Goal: Task Accomplishment & Management: Manage account settings

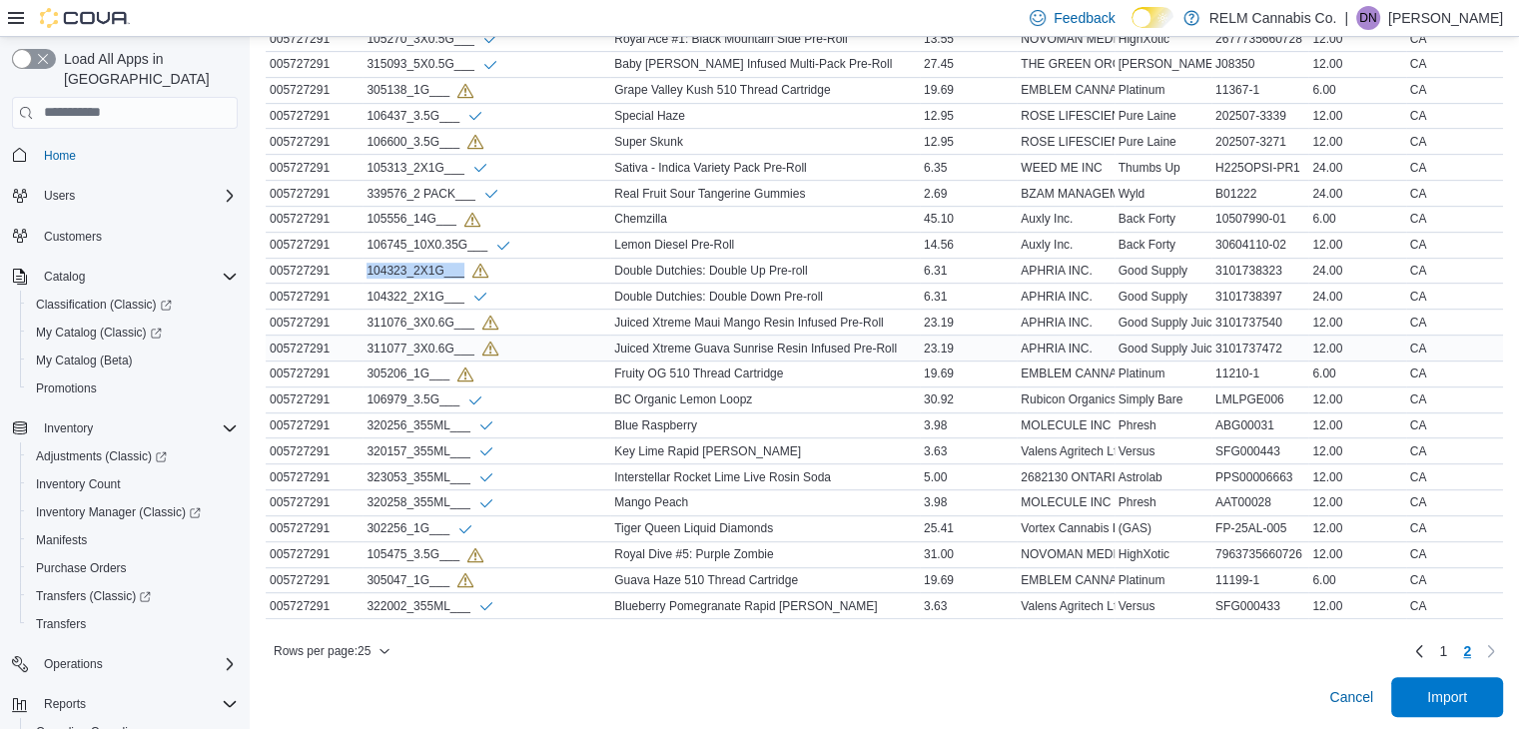
scroll to position [141, 0]
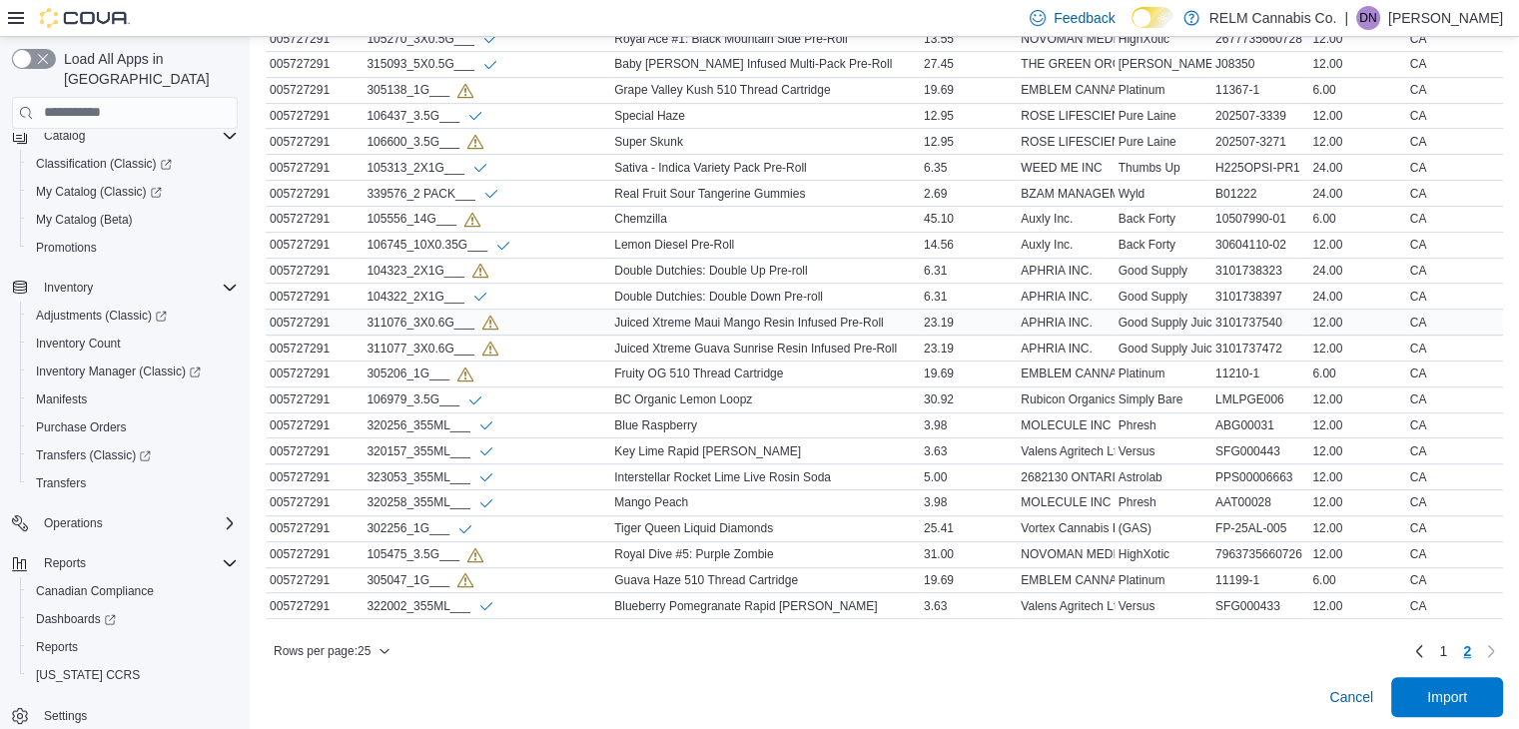
drag, startPoint x: 900, startPoint y: 317, endPoint x: 597, endPoint y: 317, distance: 302.7
drag, startPoint x: 597, startPoint y: 317, endPoint x: 1101, endPoint y: 478, distance: 528.8
click at [1101, 478] on div "2682130 ONTARIO LIMITED o/a Peak Processing" at bounding box center [1065, 477] width 97 height 24
drag, startPoint x: 897, startPoint y: 320, endPoint x: 596, endPoint y: 307, distance: 300.9
click at [596, 310] on tr "ShipmentID 005727291 SKU 311076_3X0.6G___ ItemName Juiced Xtreme Maui Mango Res…" at bounding box center [885, 323] width 1238 height 26
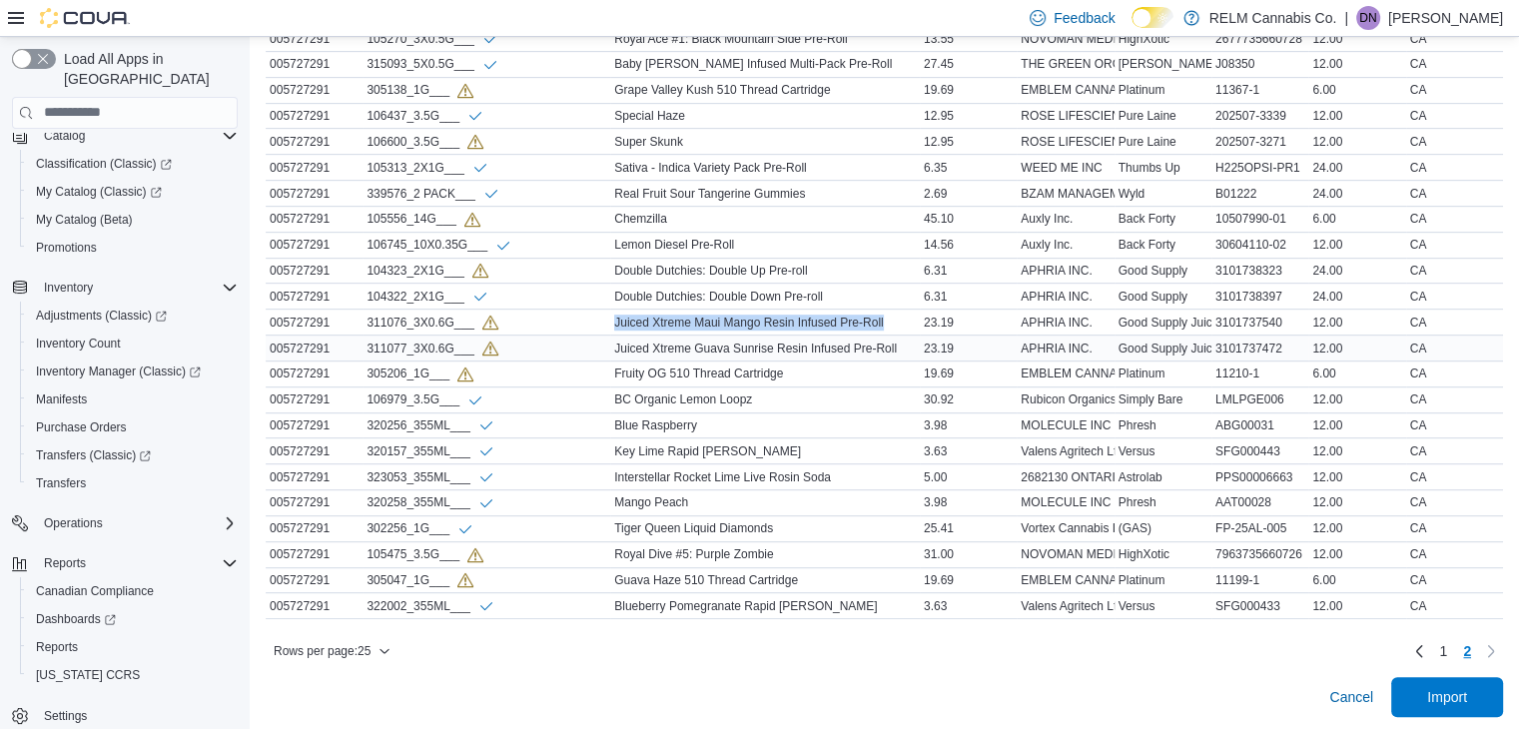
copy tr "ItemName Juiced Xtreme Maui Mango Resin Infused Pre-Roll"
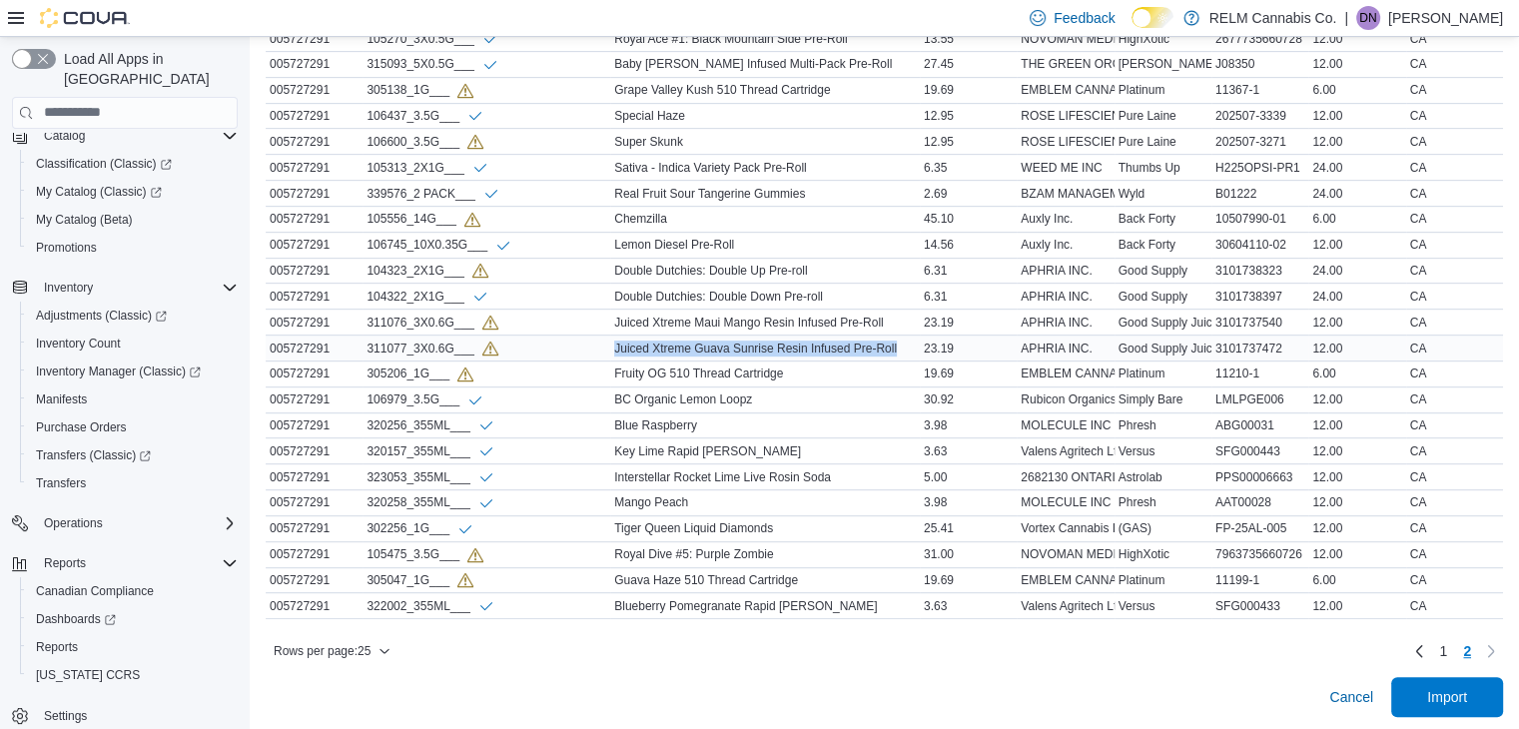
drag, startPoint x: 917, startPoint y: 347, endPoint x: 610, endPoint y: 344, distance: 306.7
click at [610, 344] on tr "ShipmentID 005727291 SKU 311077_3X0.6G___ ItemName Juiced Xtreme Guava Sunrise …" at bounding box center [885, 349] width 1238 height 26
copy tr "ItemName Juiced Xtreme Guava Sunrise Resin Infused Pre-Roll"
drag, startPoint x: 371, startPoint y: 345, endPoint x: 475, endPoint y: 344, distance: 104.9
click at [475, 344] on div "311077_3X0.6G___" at bounding box center [432, 348] width 131 height 17
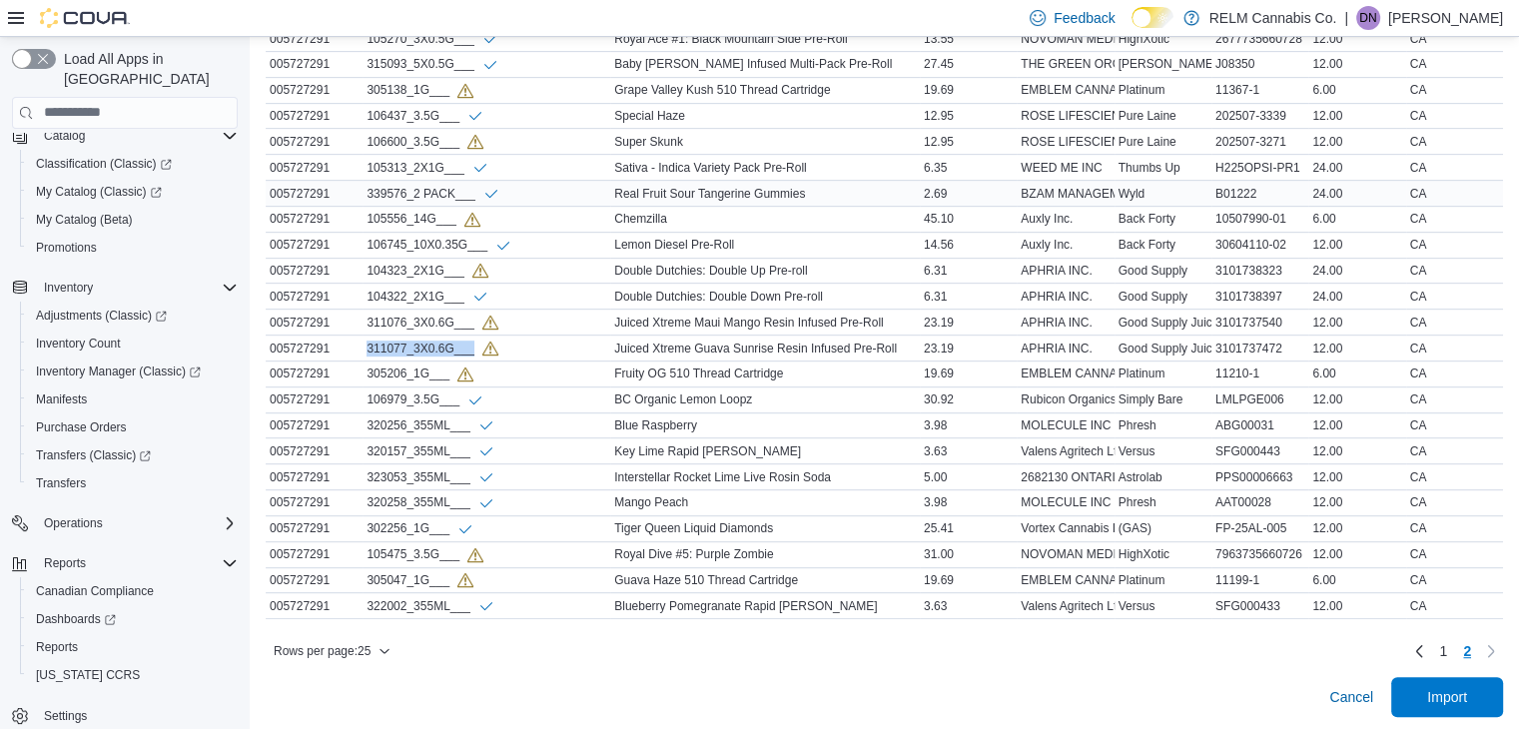
copy div "311077_3X0.6G___"
drag, startPoint x: 815, startPoint y: 368, endPoint x: 615, endPoint y: 370, distance: 199.8
click at [615, 370] on div "Fruity OG 510 Thread Cartridge" at bounding box center [765, 374] width 310 height 24
copy div "Fruity OG 510 Thread Cartridge"
drag, startPoint x: 454, startPoint y: 374, endPoint x: 365, endPoint y: 369, distance: 90.0
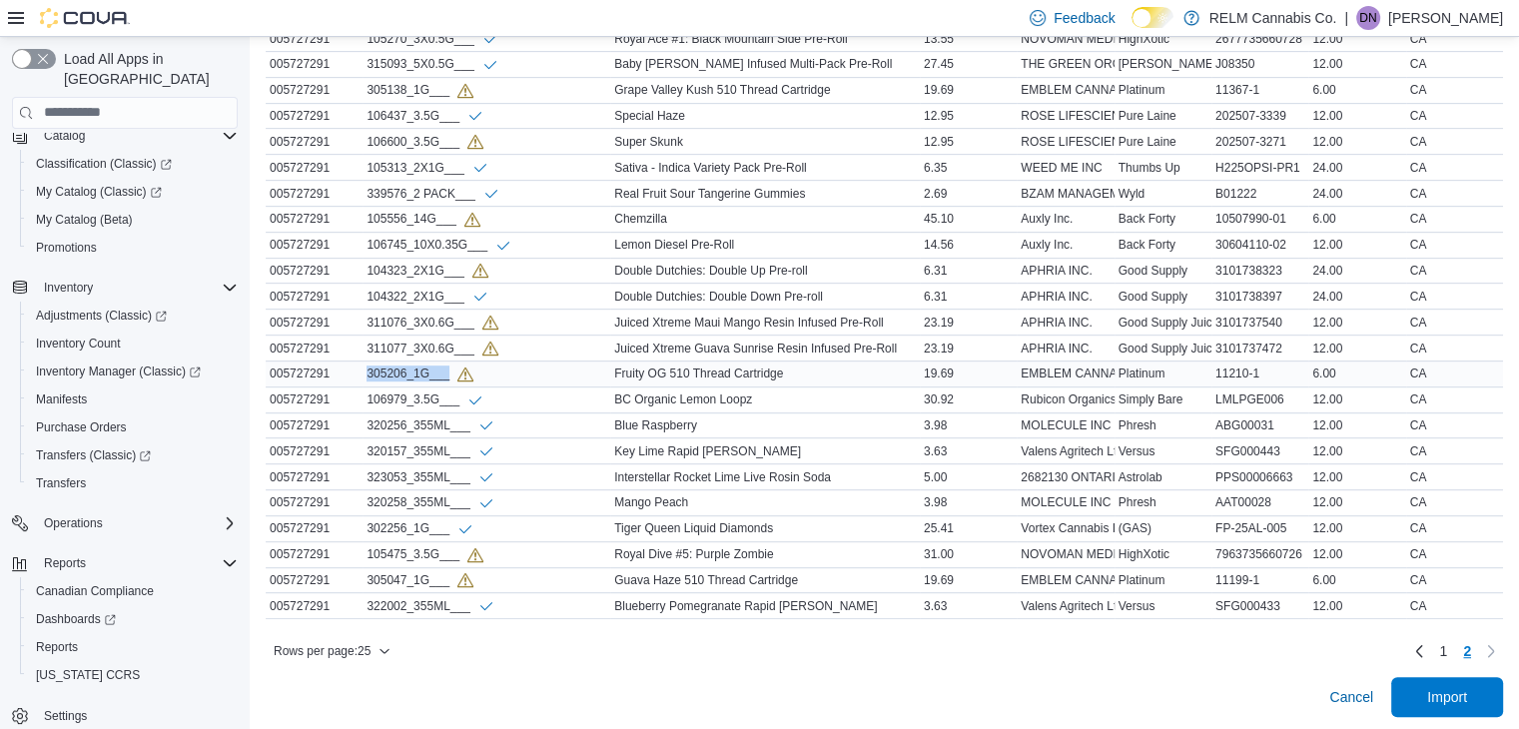
click at [365, 369] on div "305206_1G___" at bounding box center [487, 374] width 248 height 25
copy div "305206_1G___"
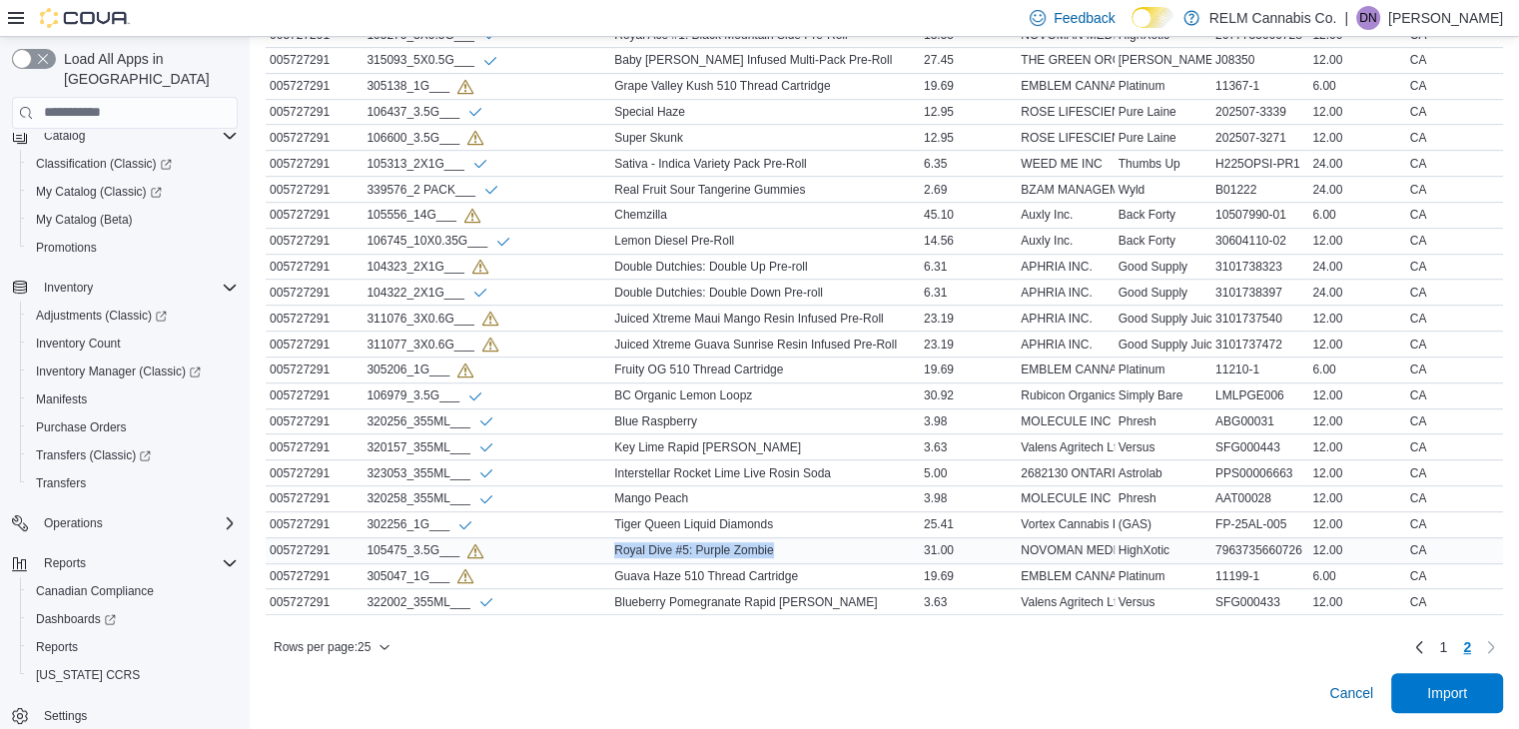
drag, startPoint x: 799, startPoint y: 529, endPoint x: 617, endPoint y: 539, distance: 182.1
click at [617, 539] on div "Royal Dive #5: Purple Zombie" at bounding box center [765, 550] width 310 height 24
copy div "Royal Dive #5: Purple Zombie"
drag, startPoint x: 466, startPoint y: 531, endPoint x: 360, endPoint y: 529, distance: 106.9
click at [360, 537] on tr "ShipmentID 005727291 SKU 105475_3.5G___ ItemName Royal Dive #5: Purple Zombie U…" at bounding box center [885, 550] width 1238 height 26
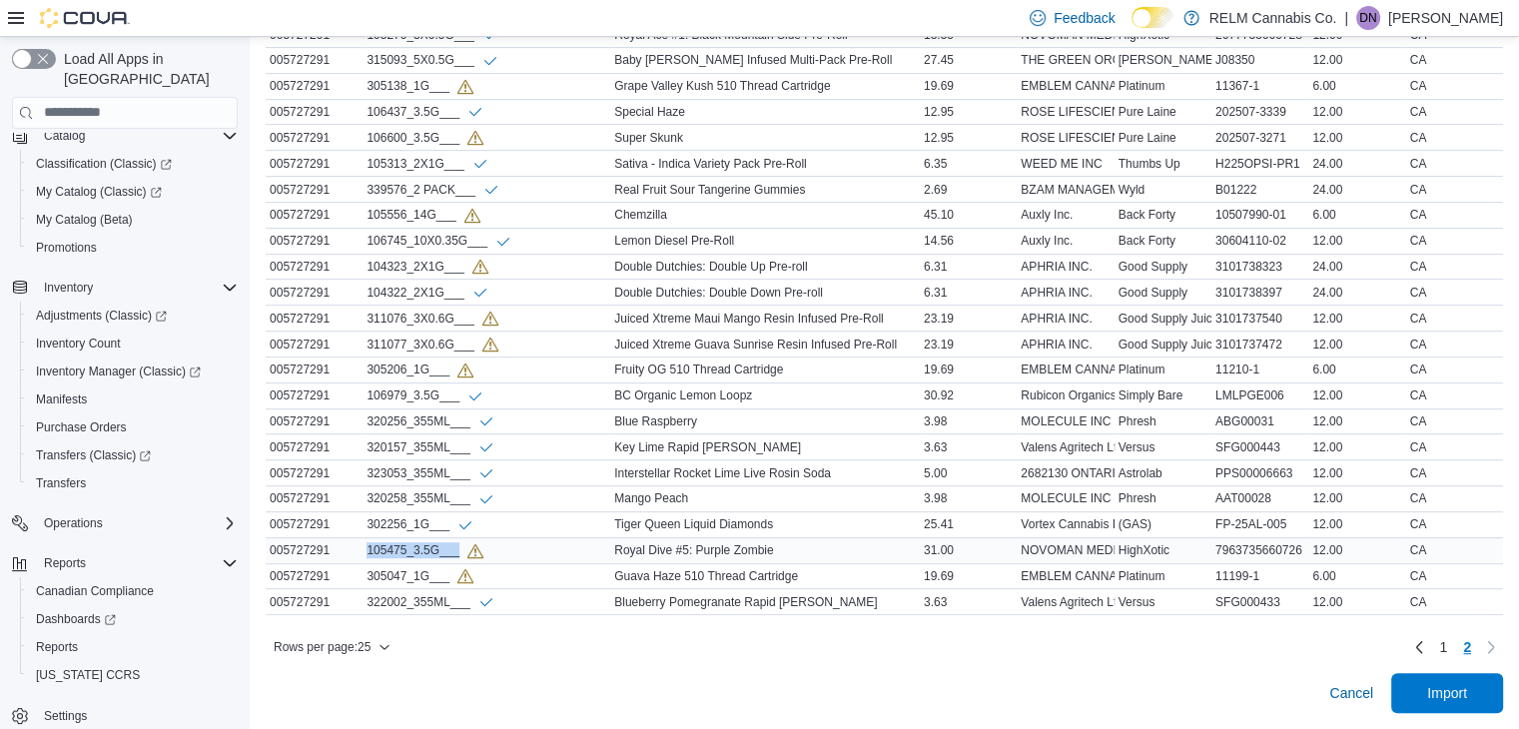
copy tr "SKU 105475_3.5G___"
drag, startPoint x: 451, startPoint y: 567, endPoint x: 367, endPoint y: 561, distance: 85.1
click at [367, 564] on div "305047_1G___" at bounding box center [487, 576] width 248 height 25
copy div "305047_1G___"
drag, startPoint x: 820, startPoint y: 562, endPoint x: 617, endPoint y: 563, distance: 202.8
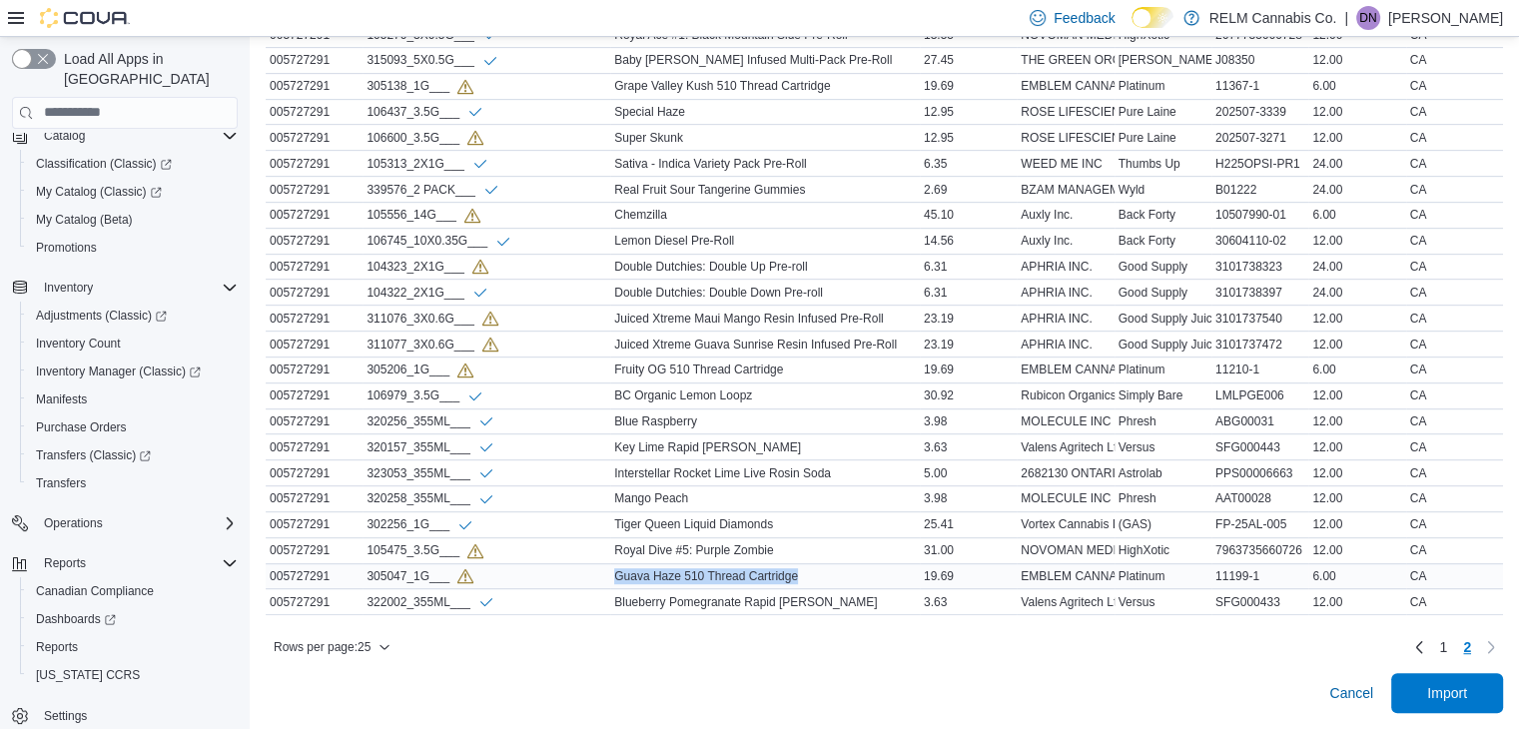
click at [617, 564] on div "Guava Haze 510 Thread Cartridge" at bounding box center [765, 576] width 310 height 24
copy div "Guava Haze 510 Thread Cartridge"
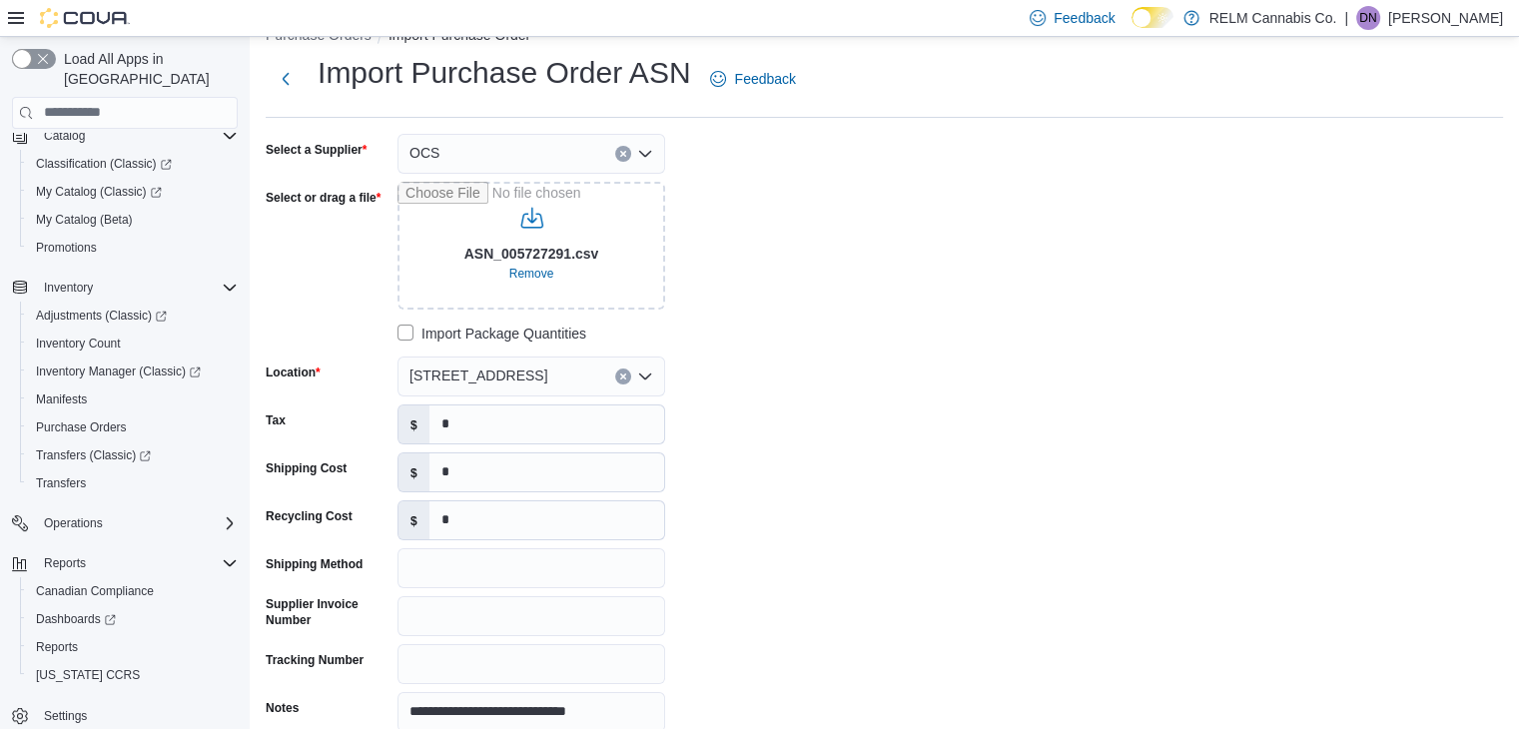
scroll to position [0, 0]
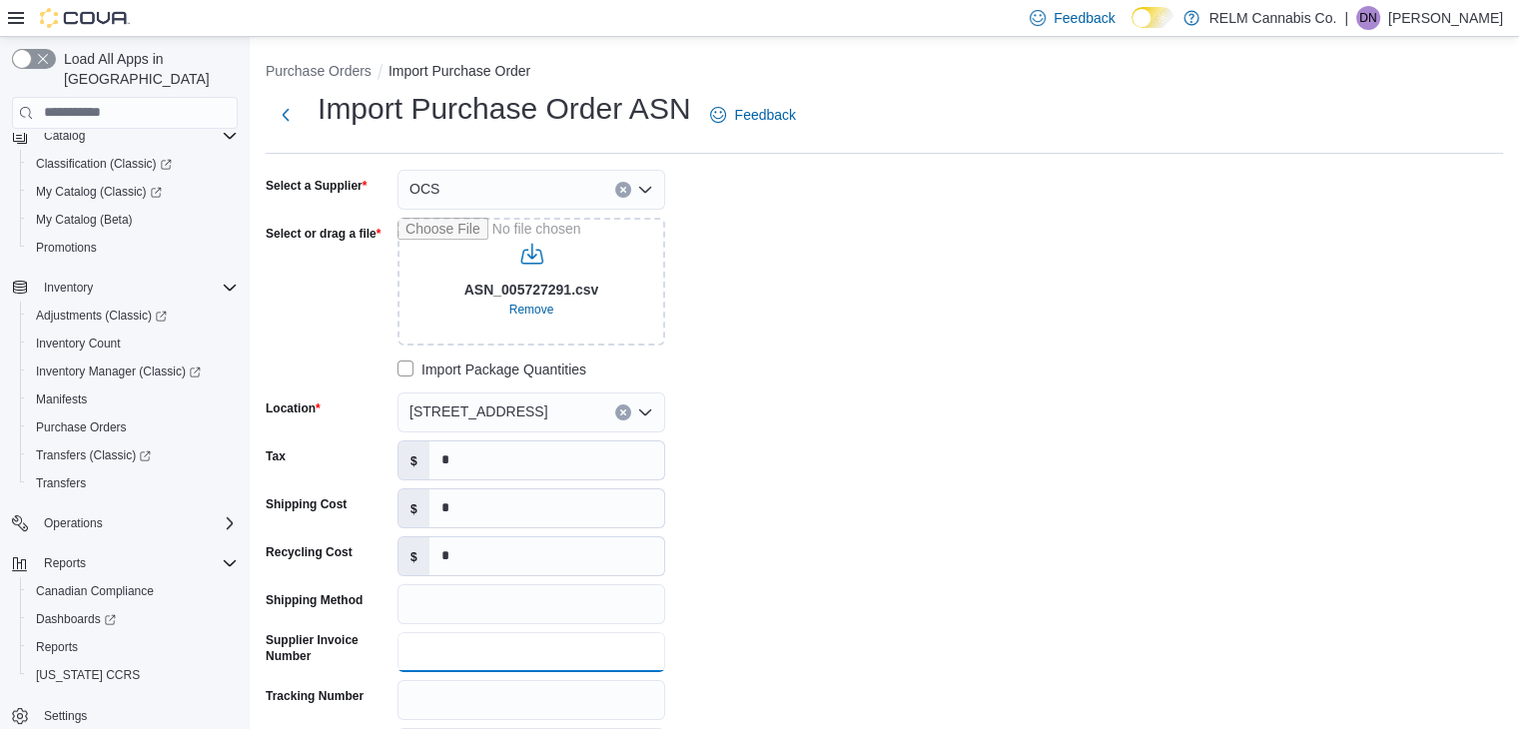
click at [422, 666] on input "Supplier Invoice Number" at bounding box center [532, 652] width 268 height 40
paste input "**********"
type input "**********"
drag, startPoint x: 480, startPoint y: 450, endPoint x: 281, endPoint y: 433, distance: 200.6
click at [281, 433] on div "**********" at bounding box center [565, 469] width 599 height 598
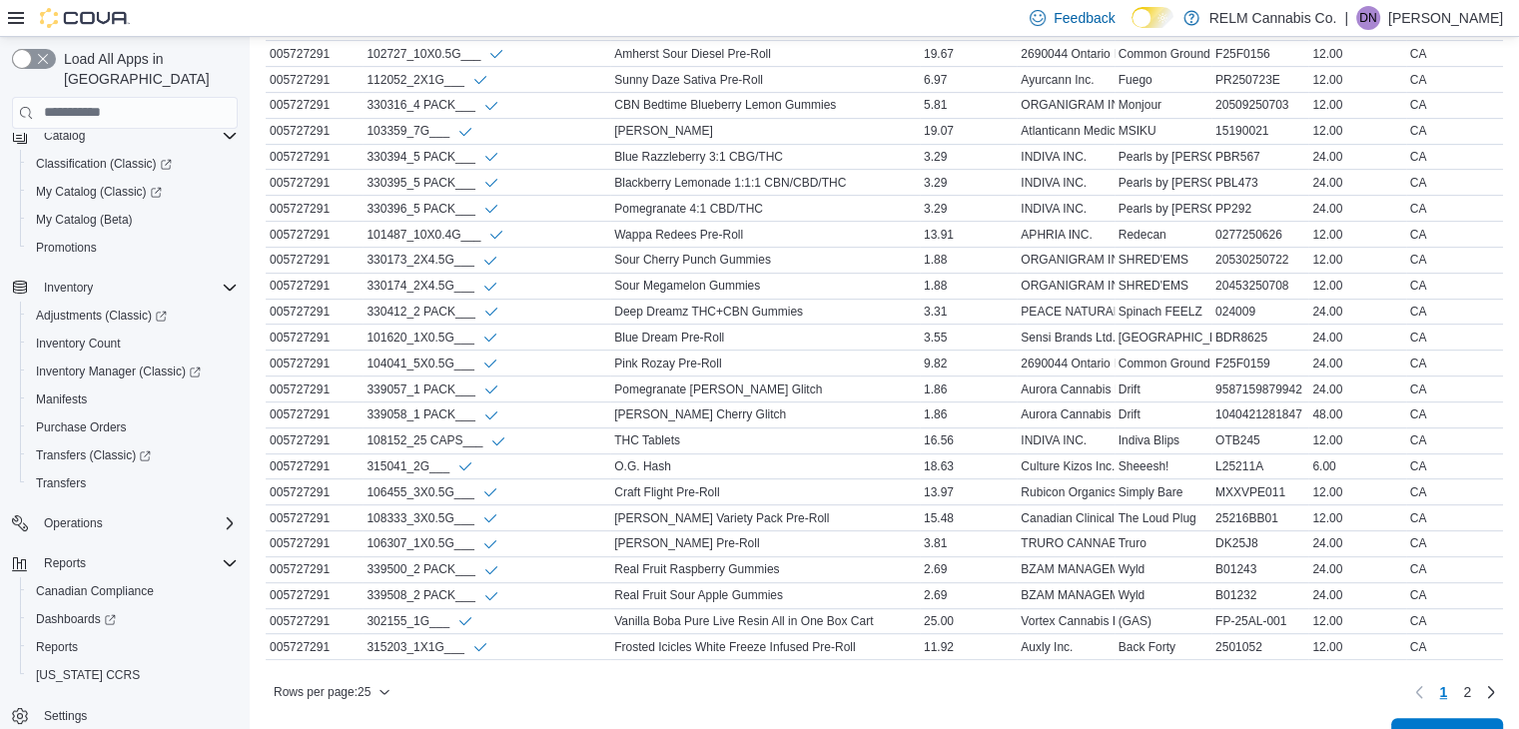
scroll to position [955, 0]
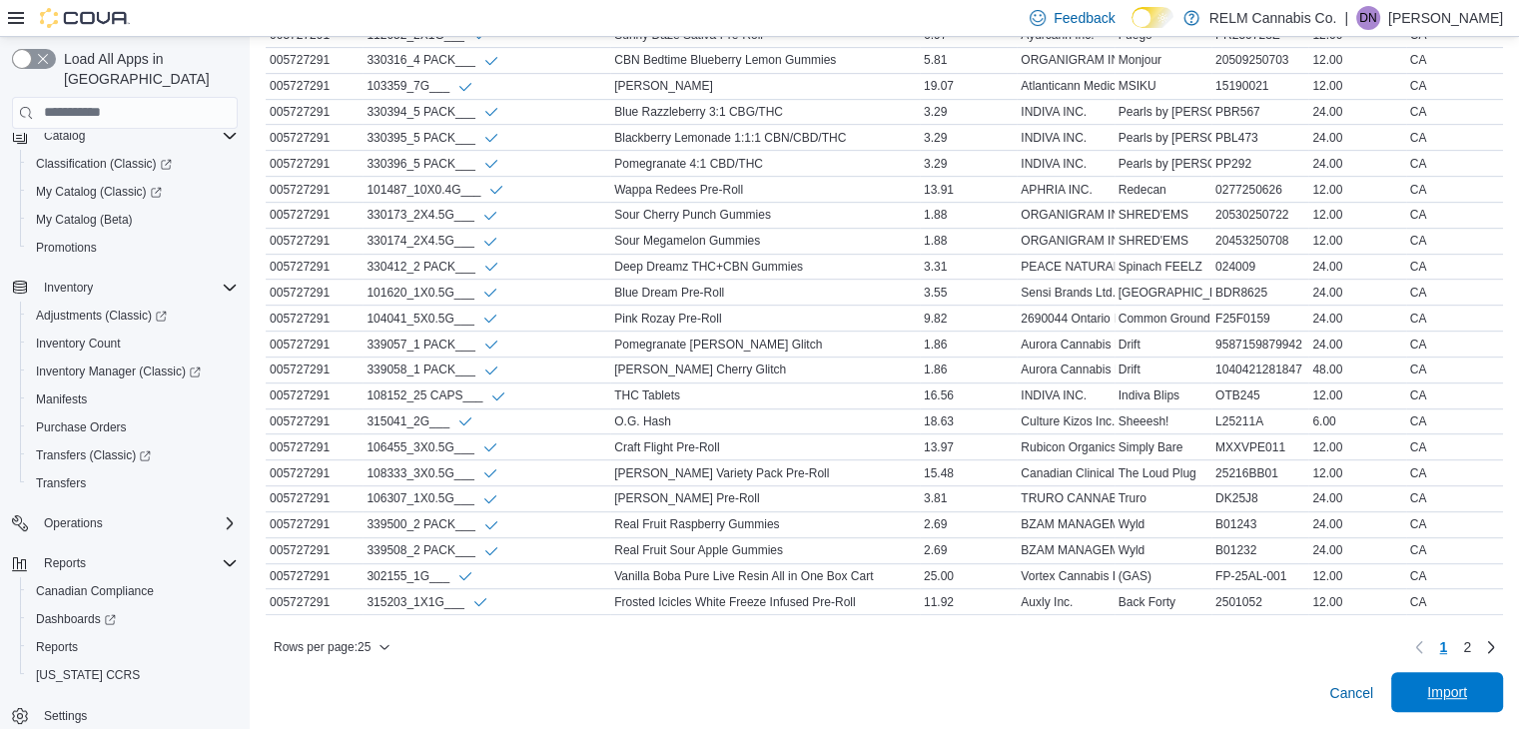
type input "******"
click at [1467, 688] on span "Import" at bounding box center [1447, 692] width 40 height 20
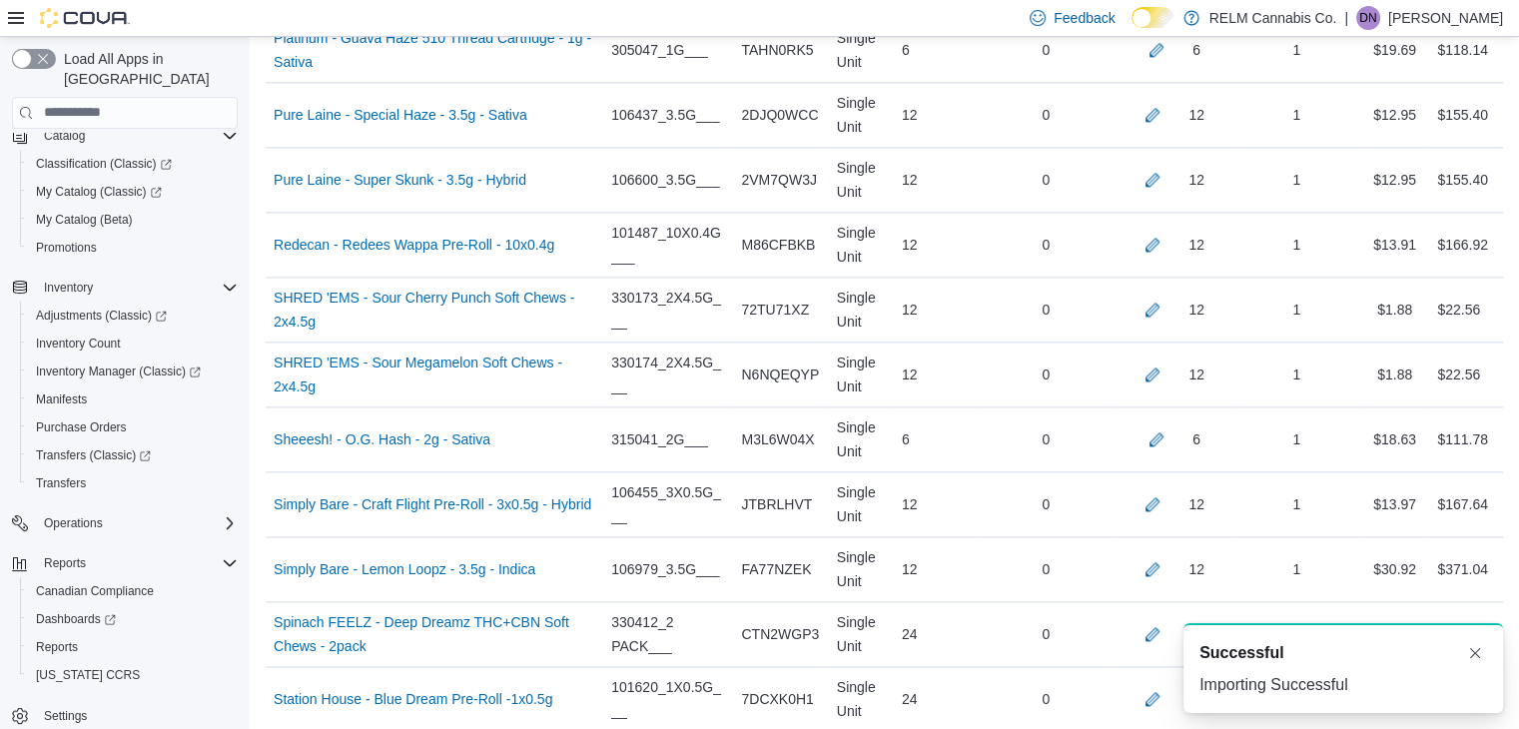
scroll to position [3452, 0]
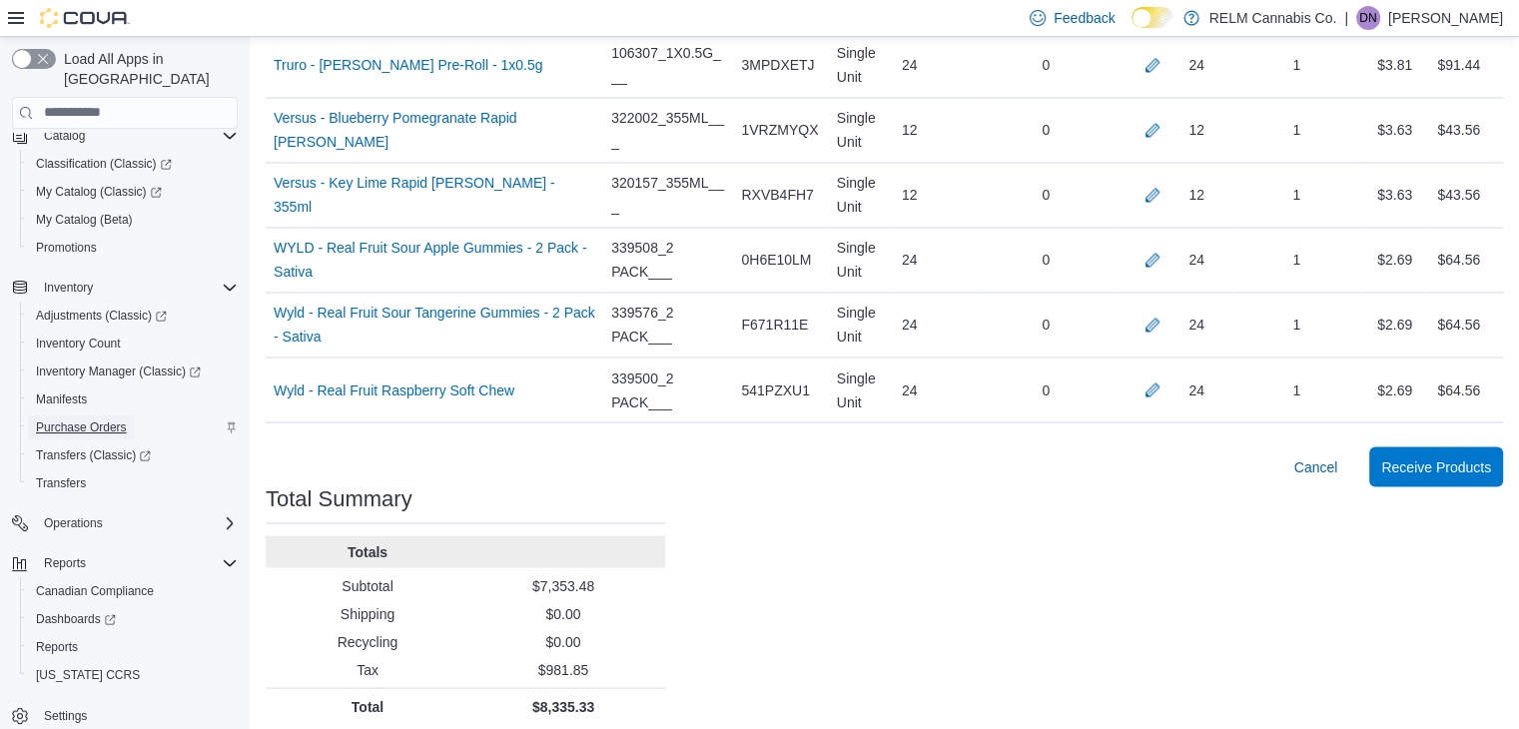
click at [102, 420] on span "Purchase Orders" at bounding box center [81, 428] width 91 height 16
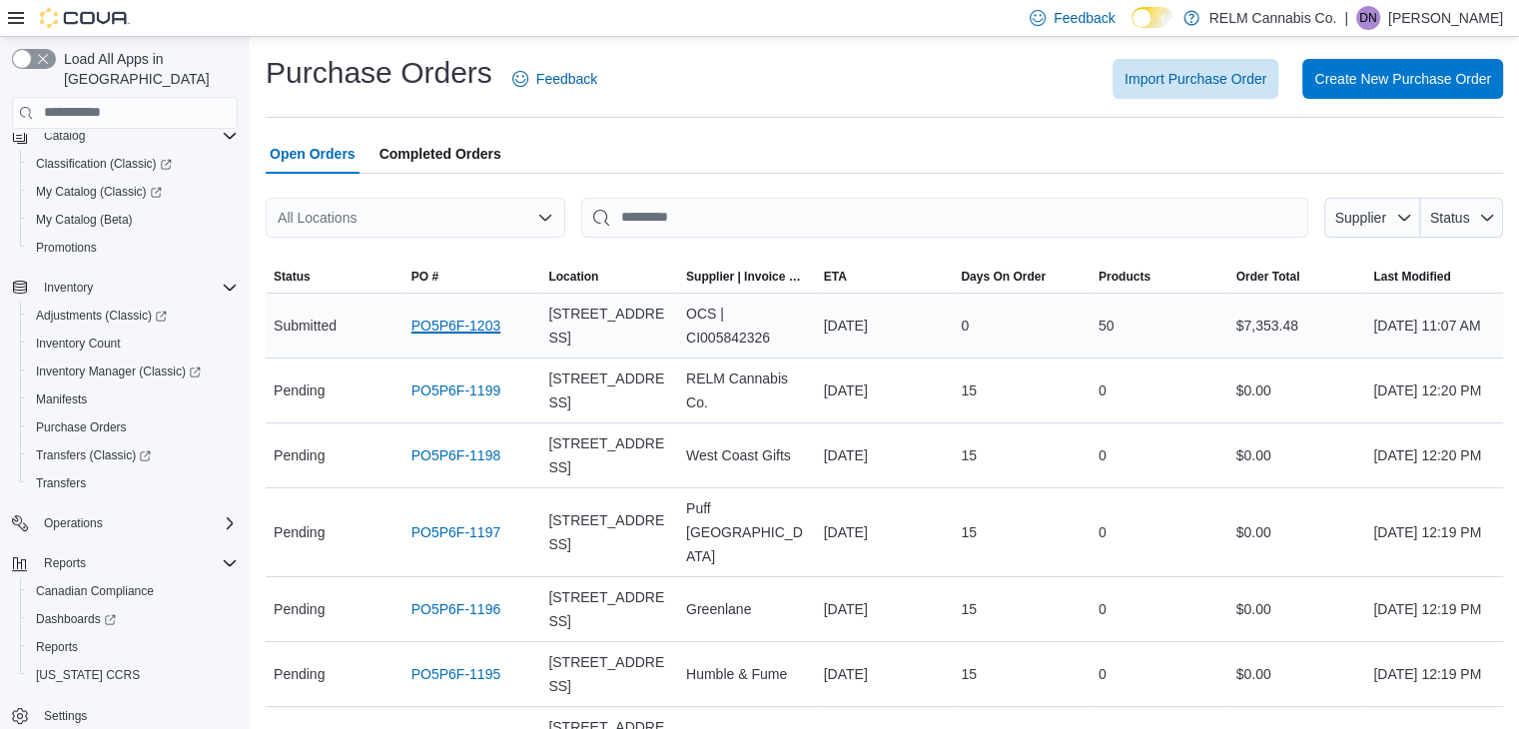
click at [472, 335] on link "PO5P6F-1203" at bounding box center [457, 326] width 90 height 24
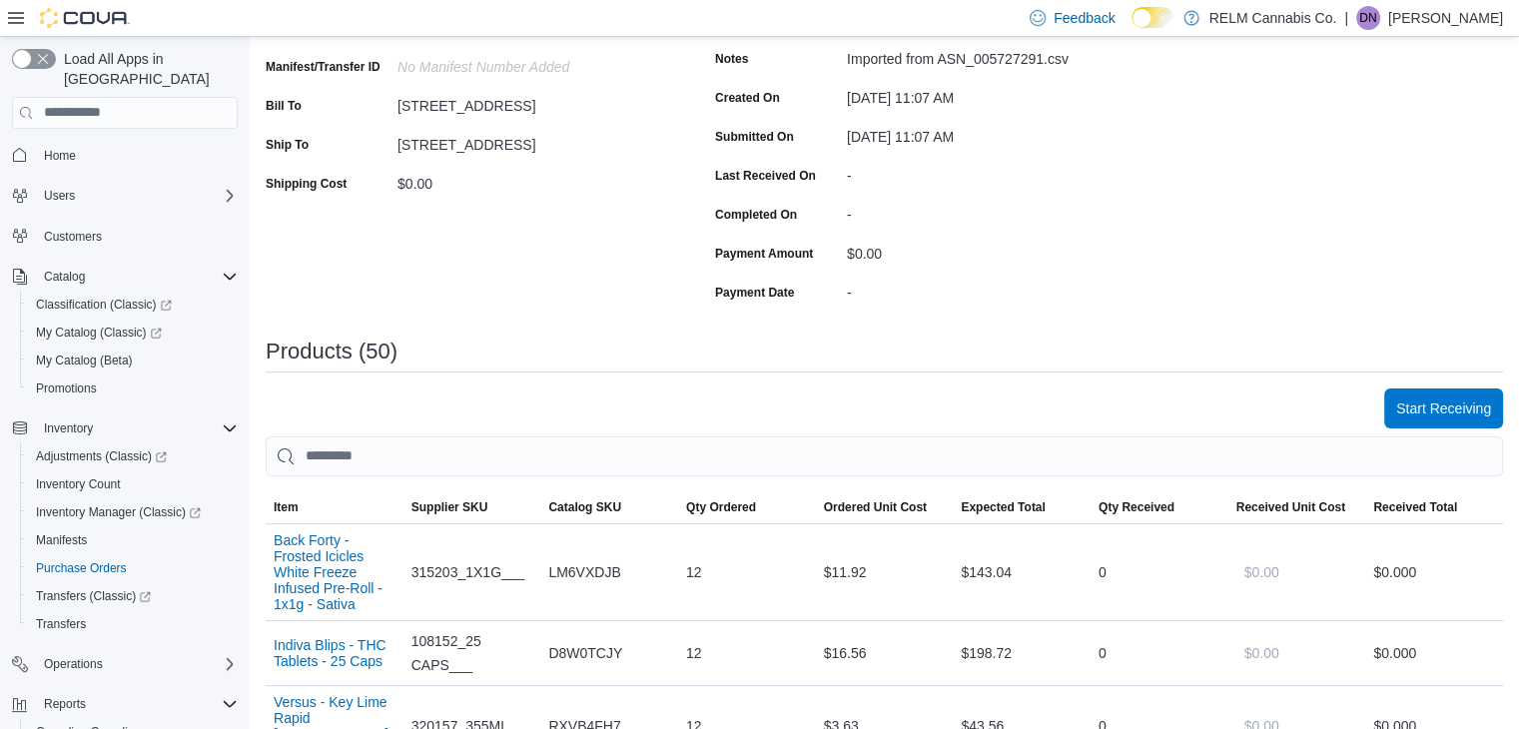
scroll to position [256, 0]
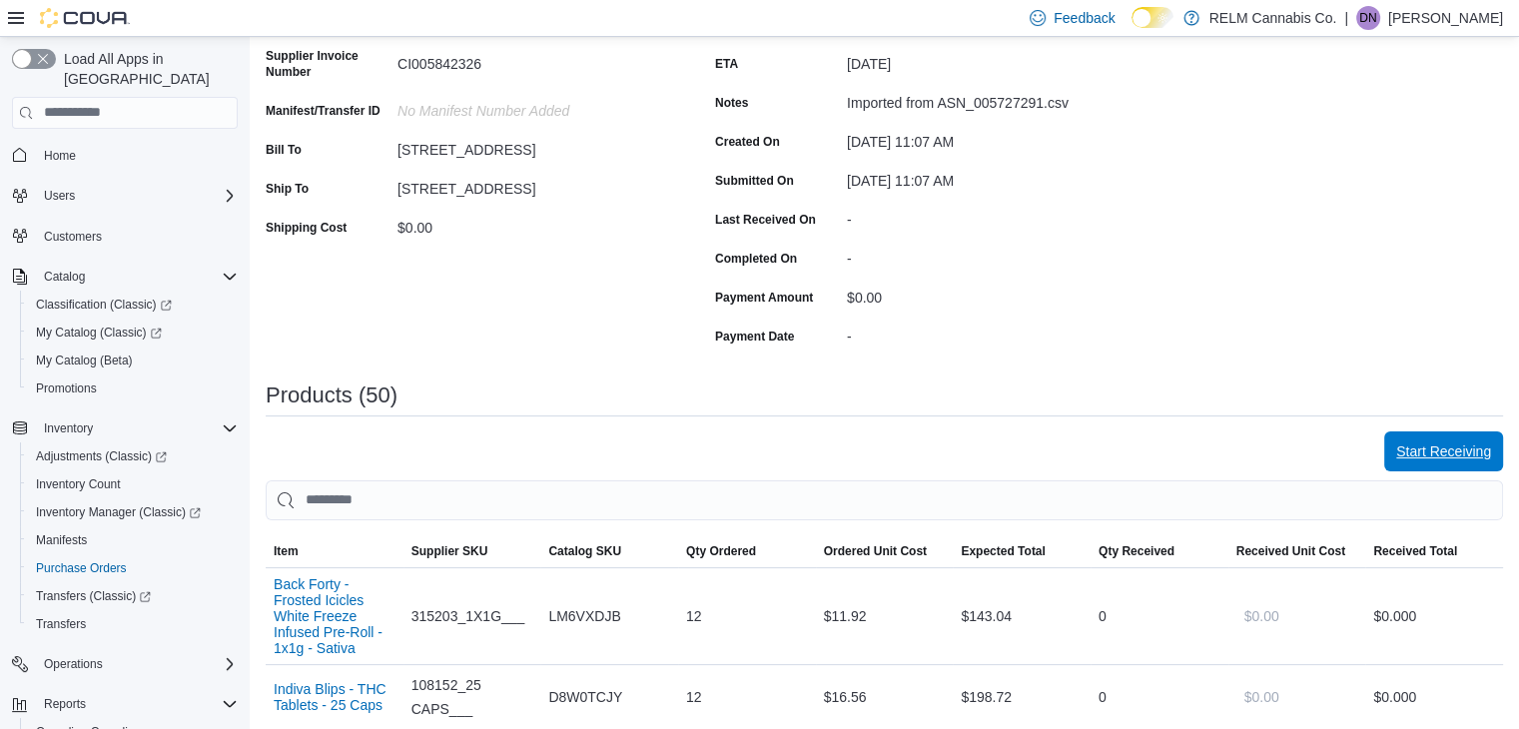
click at [1450, 453] on span "Start Receiving" at bounding box center [1443, 452] width 95 height 20
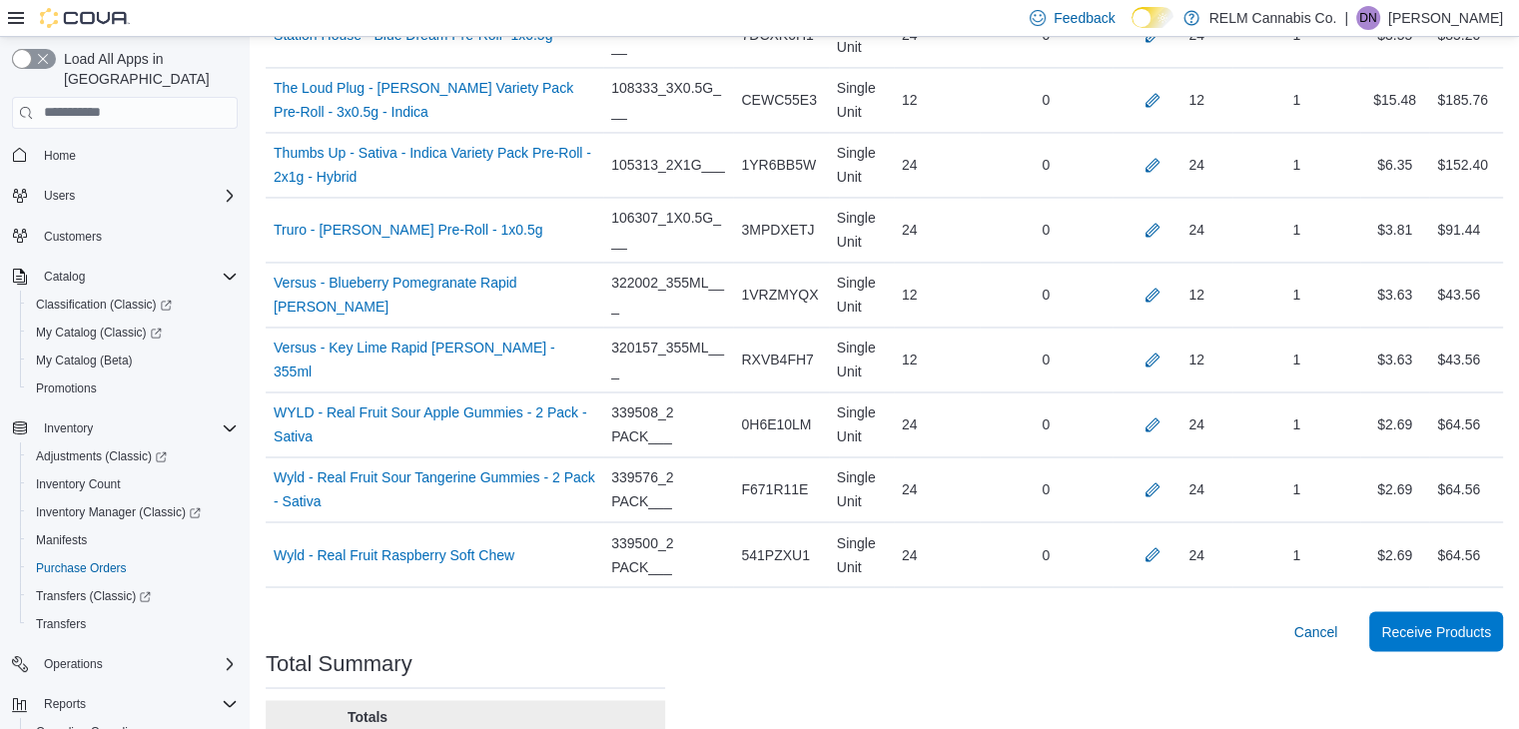
scroll to position [3452, 0]
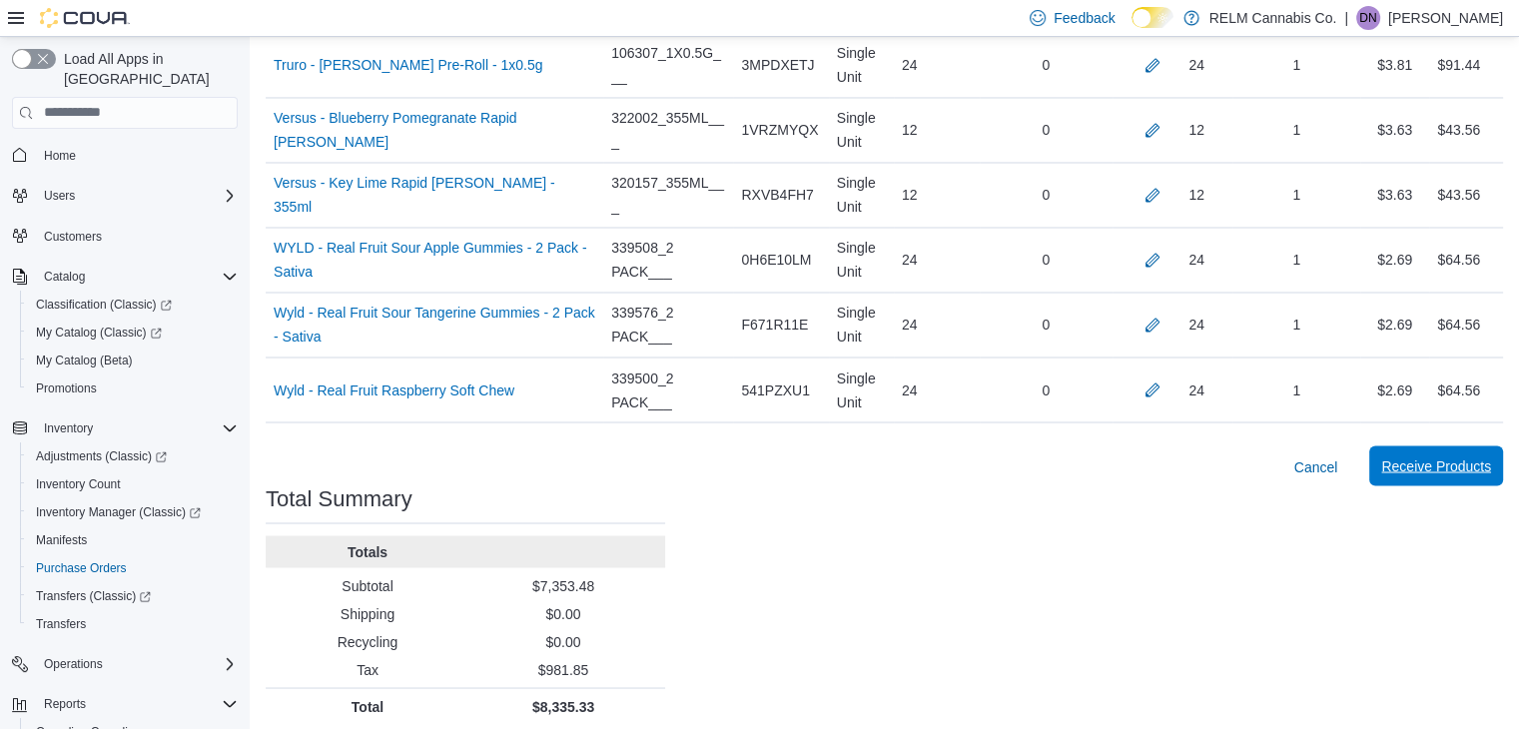
click at [1447, 446] on span "Receive Products" at bounding box center [1436, 466] width 110 height 40
